Goal: Task Accomplishment & Management: Manage account settings

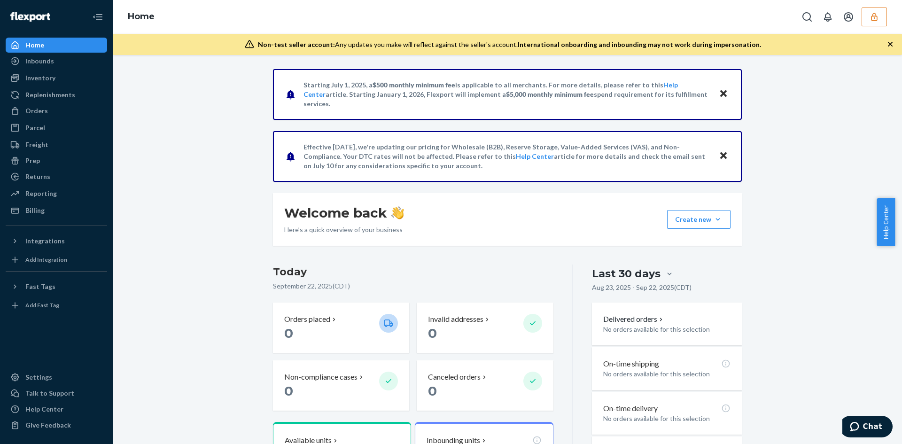
click at [870, 16] on button "button" at bounding box center [874, 17] width 25 height 19
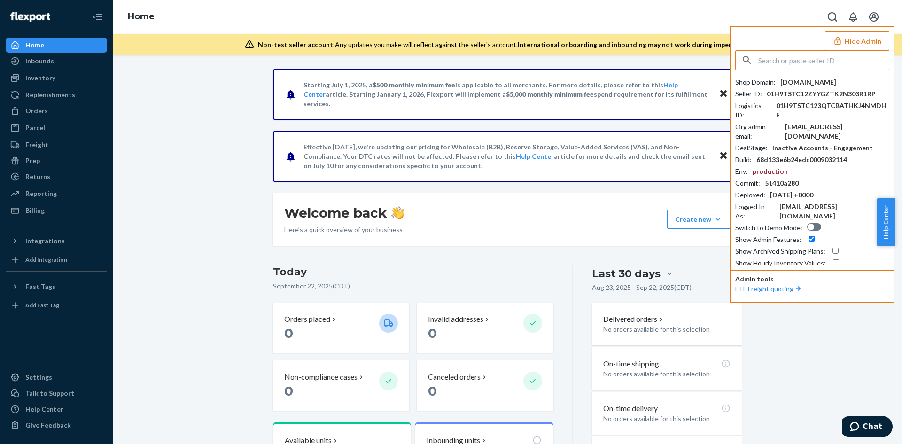
drag, startPoint x: 828, startPoint y: 59, endPoint x: 827, endPoint y: 64, distance: 5.3
click at [828, 59] on input "text" at bounding box center [824, 60] width 131 height 19
type input "[EMAIL_ADDRESS][DOMAIN_NAME]"
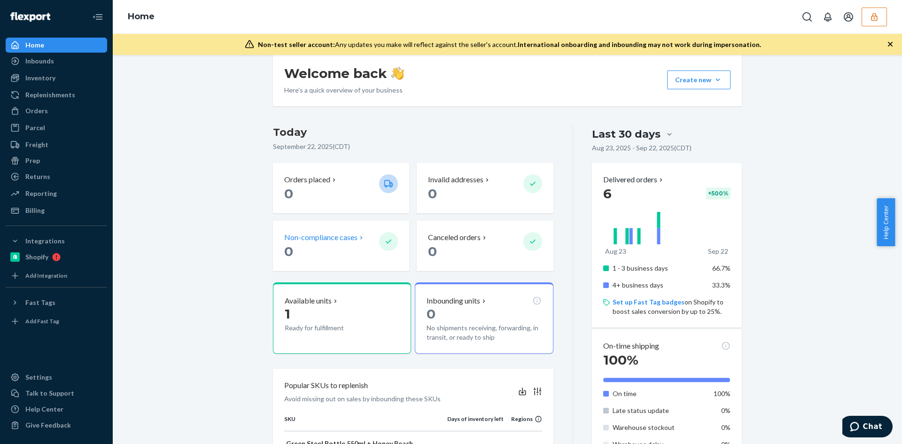
scroll to position [141, 0]
click at [33, 111] on div "Orders" at bounding box center [36, 110] width 23 height 9
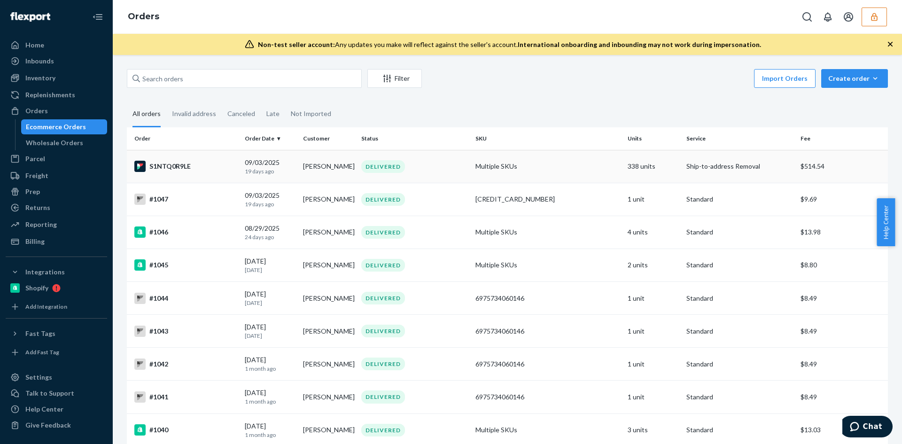
click at [420, 168] on div "DELIVERED" at bounding box center [415, 166] width 110 height 13
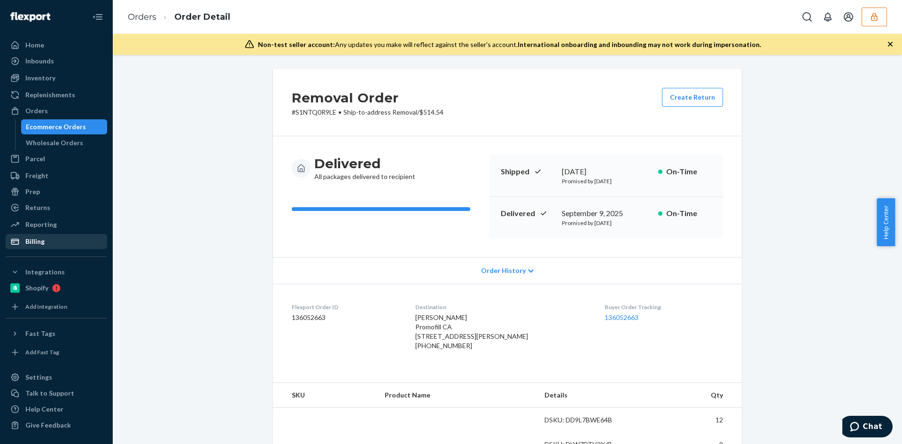
click at [30, 241] on div "Billing" at bounding box center [34, 241] width 19 height 9
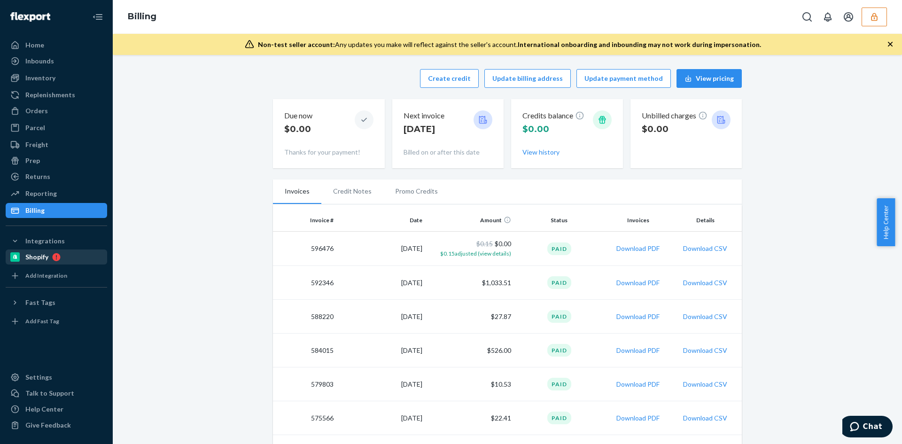
click at [45, 256] on div "Shopify" at bounding box center [36, 256] width 23 height 9
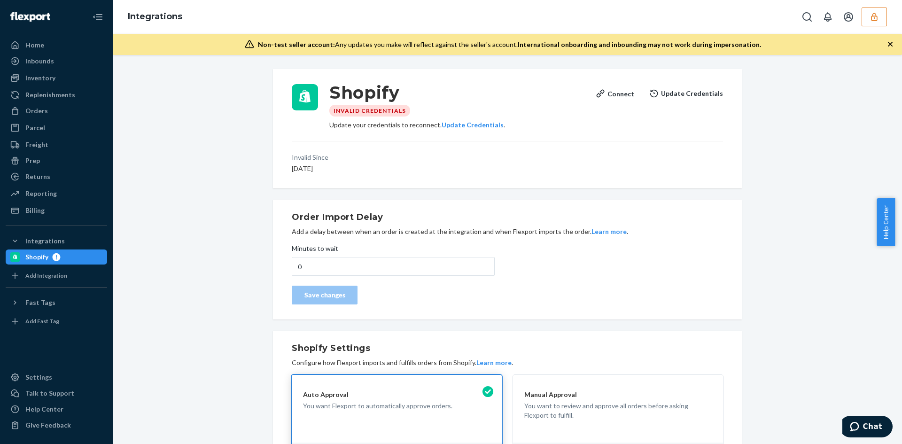
click at [871, 15] on icon "button" at bounding box center [874, 16] width 9 height 9
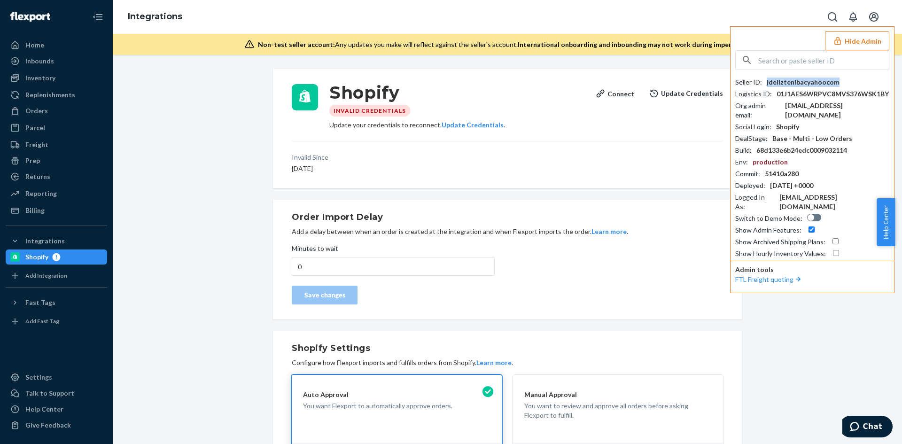
click at [808, 78] on div "jdeliztenibacyahoocom" at bounding box center [803, 82] width 73 height 9
click at [806, 106] on div "[EMAIL_ADDRESS][DOMAIN_NAME]" at bounding box center [837, 110] width 104 height 19
click at [794, 86] on div "jdeliztenibacyahoocom" at bounding box center [803, 82] width 73 height 9
click at [33, 77] on div "Inventory" at bounding box center [40, 77] width 30 height 9
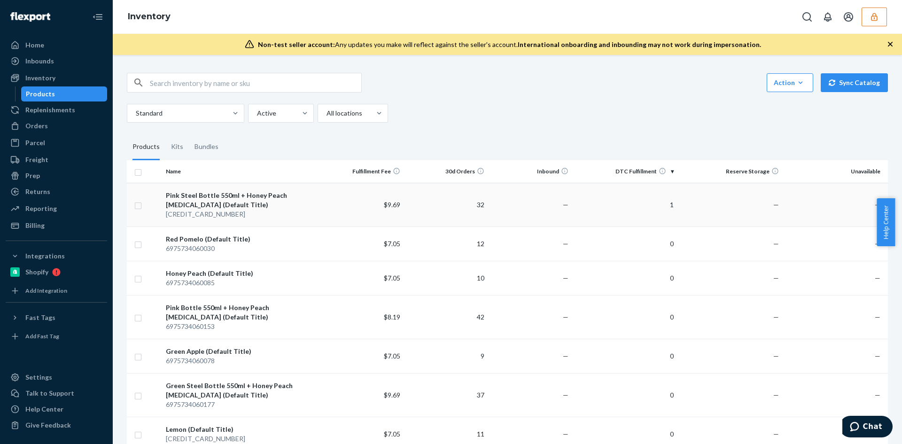
click at [279, 204] on div "Pink Steel Bottle 550ml + Honey Peach [MEDICAL_DATA] (Default Title)" at bounding box center [241, 200] width 150 height 19
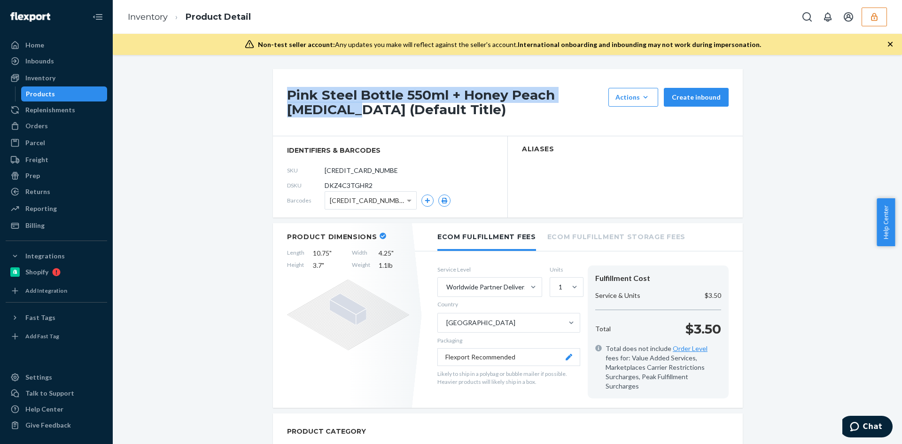
drag, startPoint x: 285, startPoint y: 92, endPoint x: 311, endPoint y: 111, distance: 32.2
click at [311, 111] on h1 "Pink Steel Bottle 550ml + Honey Peach [MEDICAL_DATA] (Default Title)" at bounding box center [445, 102] width 317 height 29
copy h1 "Pink Steel Bottle 550ml + Honey Peach [MEDICAL_DATA]"
click at [867, 20] on button "button" at bounding box center [874, 17] width 25 height 19
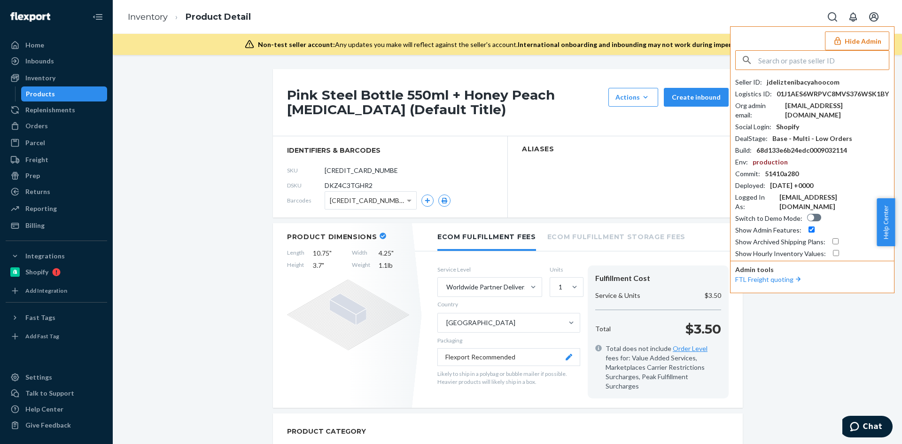
click at [808, 60] on input "text" at bounding box center [824, 60] width 131 height 19
type input "[PERSON_NAME][EMAIL_ADDRESS][DOMAIN_NAME]"
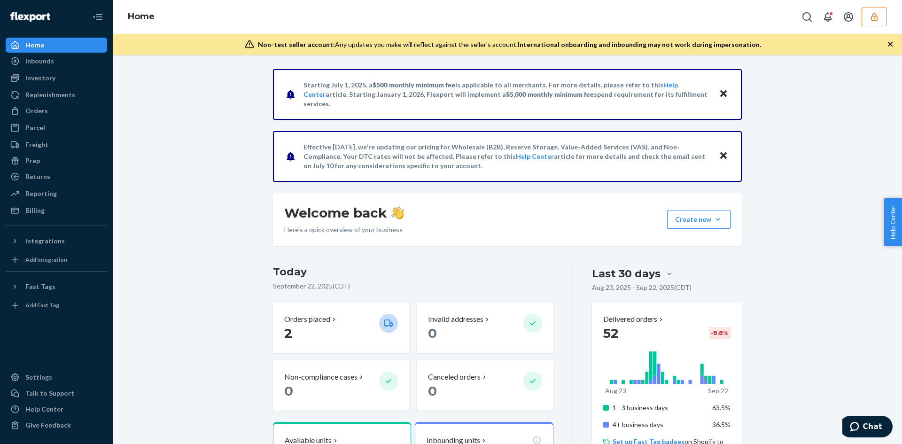
click at [882, 22] on button "button" at bounding box center [874, 17] width 25 height 19
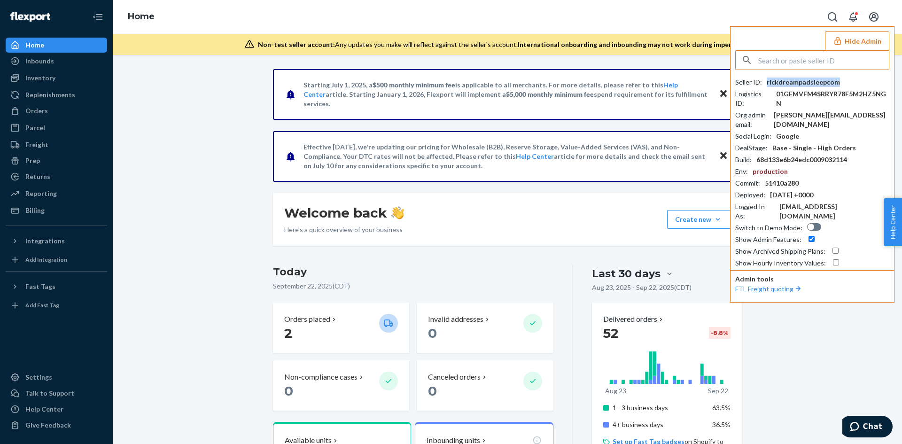
click at [810, 79] on div "rickdreampadsleepcom" at bounding box center [803, 82] width 73 height 9
click at [789, 80] on div "rickdreampadsleepcom" at bounding box center [803, 82] width 73 height 9
click at [813, 110] on div "[PERSON_NAME][EMAIL_ADDRESS][DOMAIN_NAME]" at bounding box center [832, 119] width 116 height 19
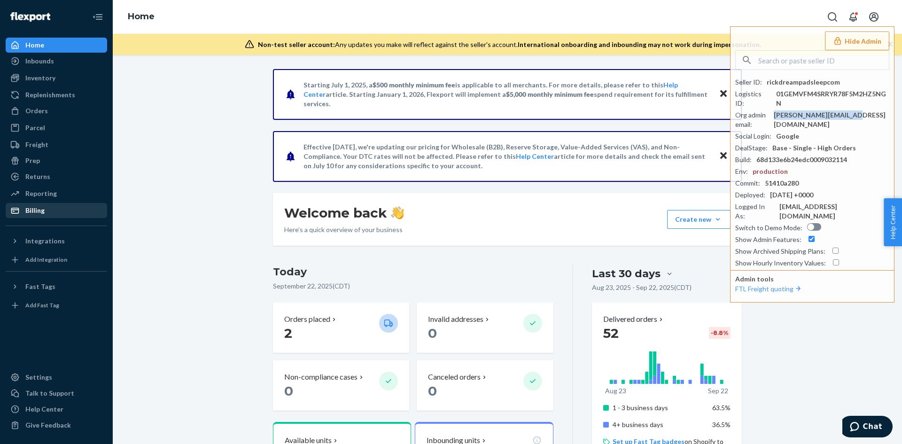
click at [51, 212] on div "Billing" at bounding box center [57, 210] width 100 height 13
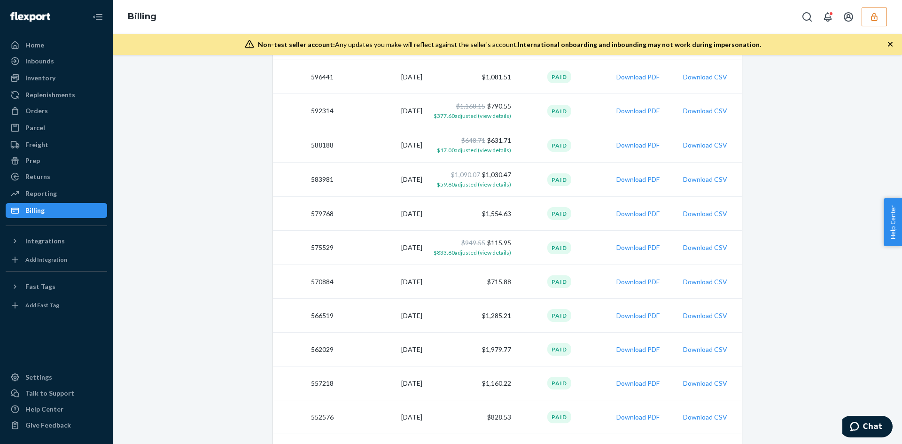
scroll to position [234, 0]
click at [695, 316] on button "Download CSV" at bounding box center [705, 315] width 44 height 9
click at [630, 284] on button "Download PDF" at bounding box center [638, 281] width 43 height 9
click at [706, 282] on button "Download CSV" at bounding box center [705, 281] width 44 height 9
click at [698, 248] on button "Download CSV" at bounding box center [705, 247] width 44 height 9
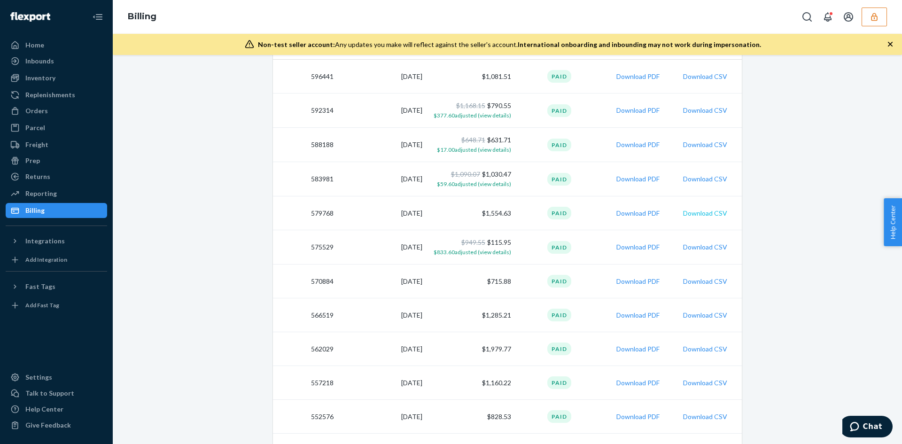
click at [696, 212] on button "Download CSV" at bounding box center [705, 213] width 44 height 9
click at [698, 181] on button "Download CSV" at bounding box center [705, 178] width 44 height 9
click at [706, 143] on button "Download CSV" at bounding box center [705, 144] width 44 height 9
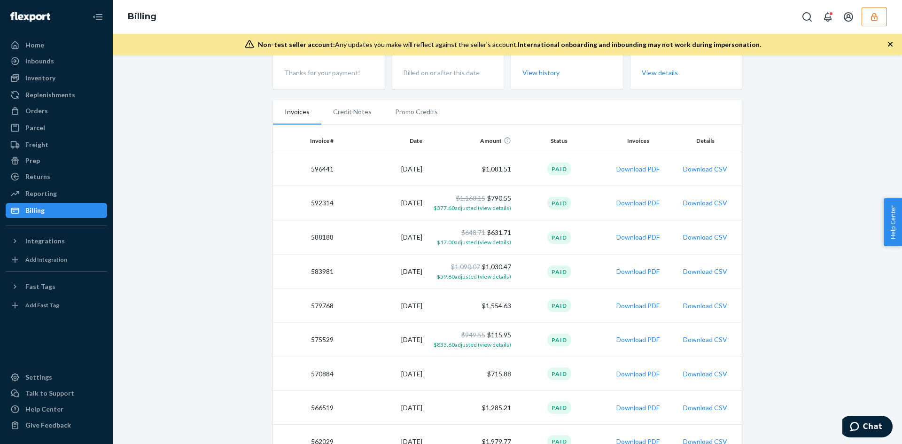
scroll to position [141, 0]
click at [692, 202] on button "Download CSV" at bounding box center [705, 203] width 44 height 9
click at [707, 171] on button "Download CSV" at bounding box center [705, 169] width 44 height 9
click at [868, 22] on button "button" at bounding box center [874, 17] width 25 height 19
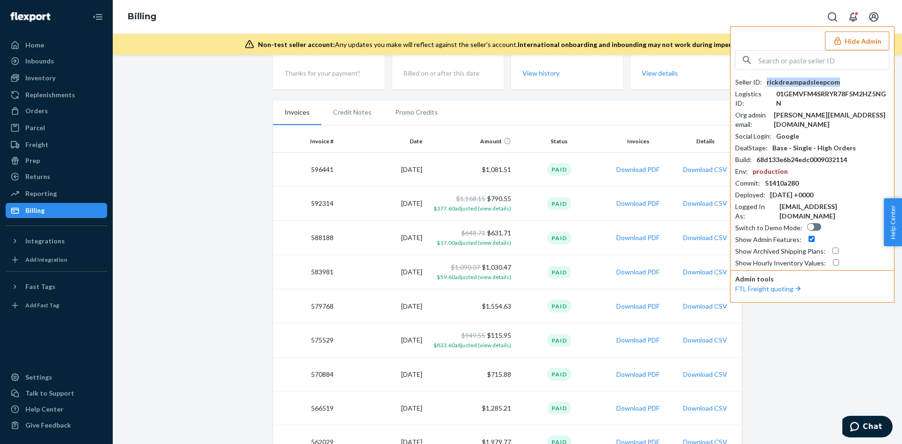
click at [814, 83] on div "rickdreampadsleepcom" at bounding box center [803, 82] width 73 height 9
click at [807, 62] on input "text" at bounding box center [824, 60] width 131 height 19
paste input "amanda@restduvet.com"
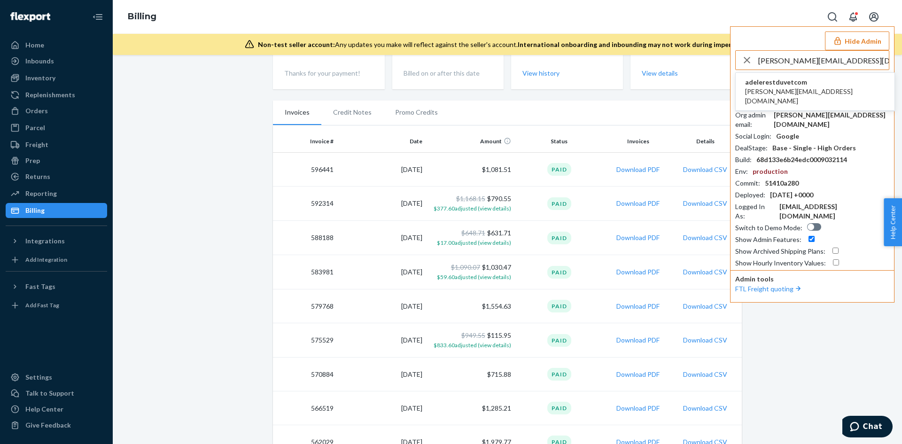
type input "amanda@restduvet.com"
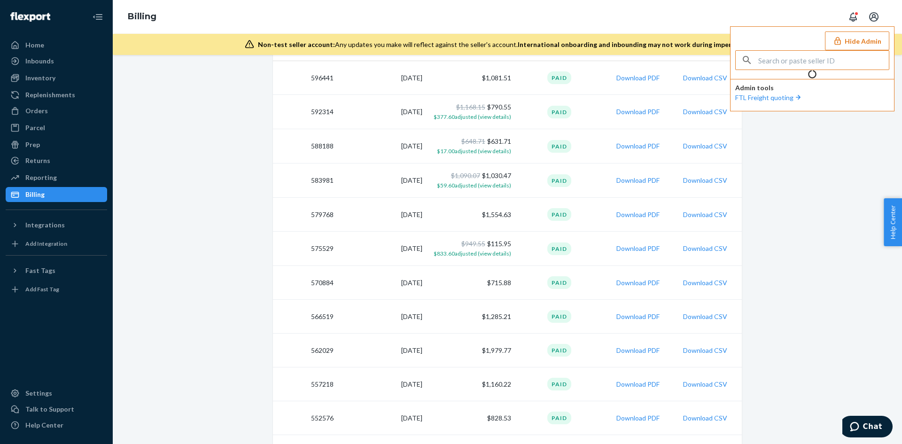
scroll to position [79, 0]
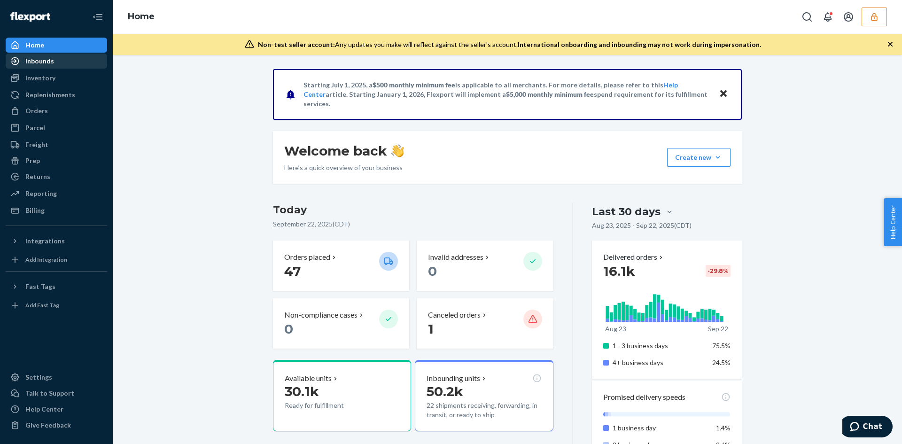
click at [34, 63] on div "Inbounds" at bounding box center [39, 60] width 29 height 9
